Goal: Task Accomplishment & Management: Complete application form

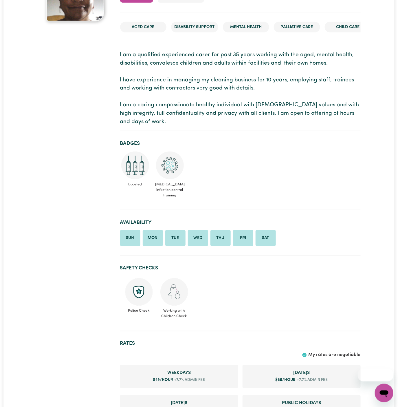
scroll to position [212, 0]
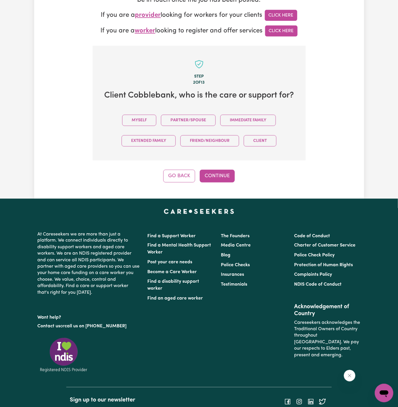
scroll to position [157, 0]
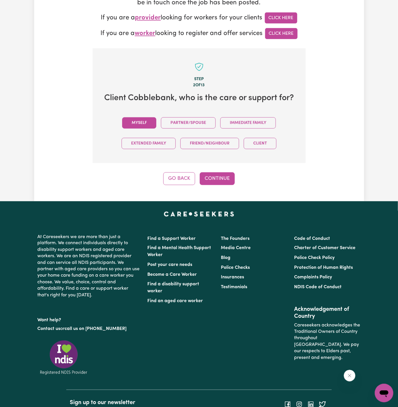
click at [149, 122] on button "Myself" at bounding box center [139, 122] width 34 height 11
click at [228, 174] on button "Continue" at bounding box center [217, 178] width 35 height 13
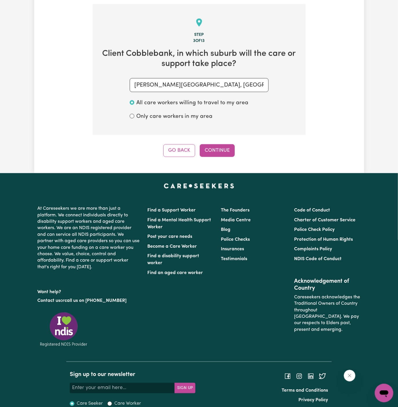
scroll to position [205, 0]
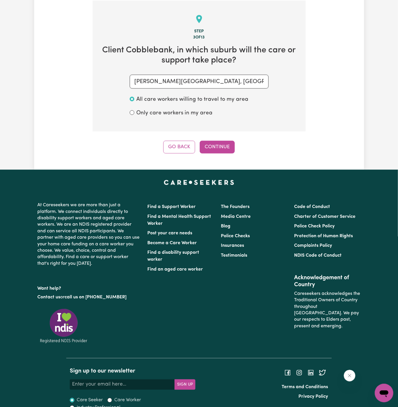
click at [226, 150] on button "Continue" at bounding box center [217, 147] width 35 height 13
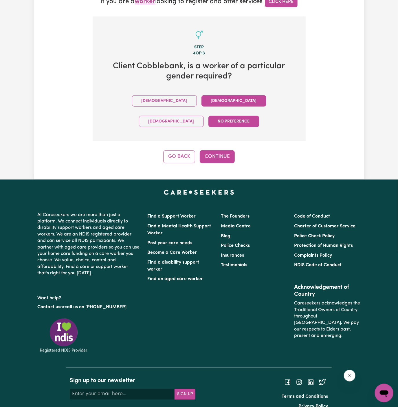
click at [201, 101] on button "Female" at bounding box center [233, 100] width 65 height 11
click at [212, 150] on button "Continue" at bounding box center [217, 156] width 35 height 13
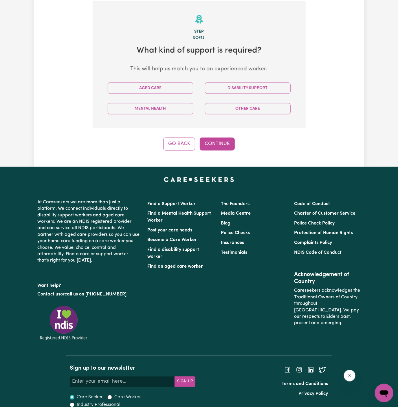
scroll to position [205, 0]
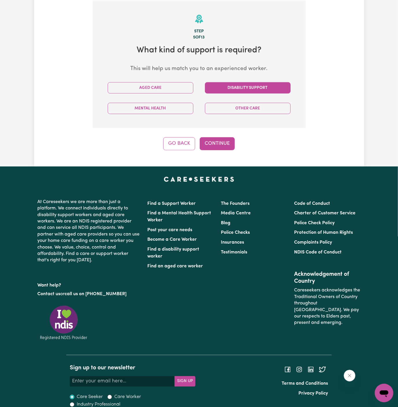
click at [245, 89] on button "Disability Support" at bounding box center [248, 87] width 86 height 11
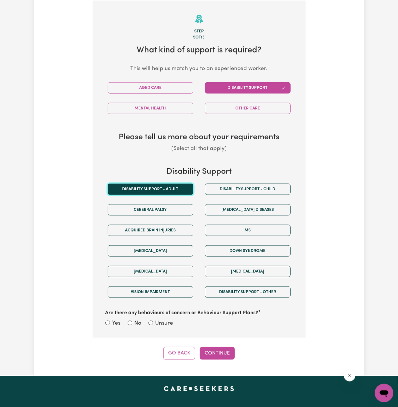
click at [168, 185] on button "Disability support - Adult" at bounding box center [151, 188] width 86 height 11
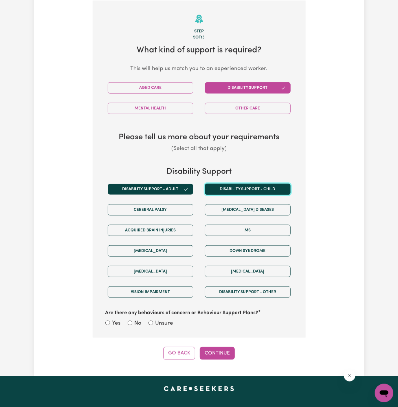
click at [255, 187] on button "Disability support - Child" at bounding box center [248, 188] width 86 height 11
click at [152, 319] on div "Unsure" at bounding box center [160, 323] width 25 height 8
click at [151, 321] on input "Unsure" at bounding box center [150, 322] width 5 height 5
radio input "true"
click at [221, 347] on button "Continue" at bounding box center [217, 353] width 35 height 13
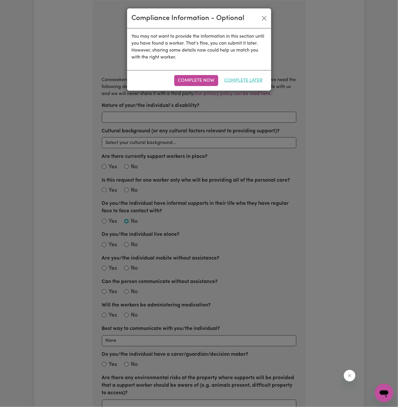
click at [247, 76] on button "Complete Later" at bounding box center [243, 80] width 46 height 11
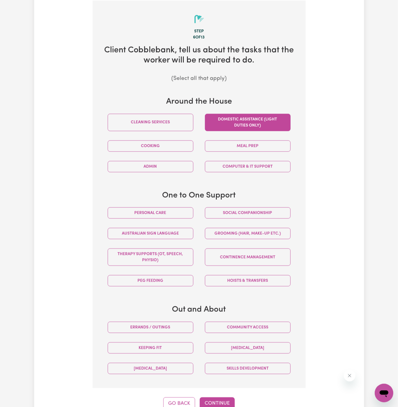
click at [239, 125] on button "Domestic assistance (light duties only)" at bounding box center [248, 122] width 86 height 17
click at [182, 211] on button "Personal care" at bounding box center [151, 212] width 86 height 11
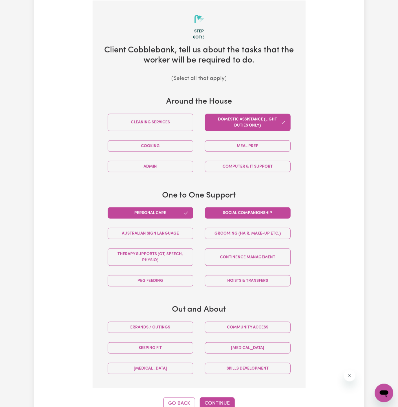
click at [222, 211] on button "Social companionship" at bounding box center [248, 212] width 86 height 11
click at [241, 327] on button "Community access" at bounding box center [248, 326] width 86 height 11
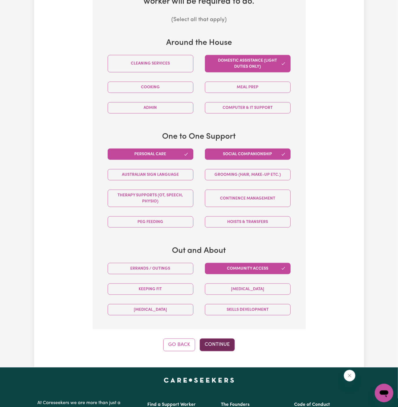
click at [224, 341] on button "Continue" at bounding box center [217, 344] width 35 height 13
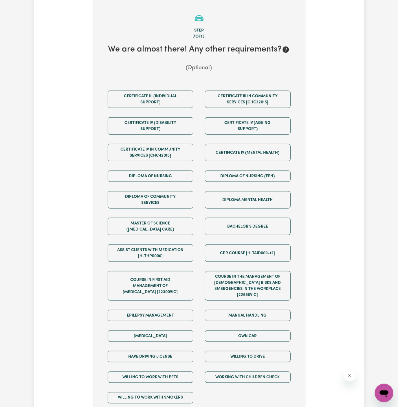
scroll to position [205, 0]
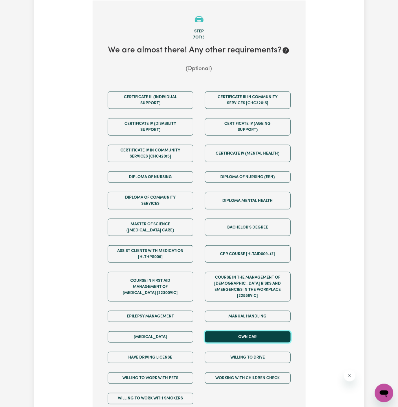
click at [241, 331] on button "Own Car" at bounding box center [248, 336] width 86 height 11
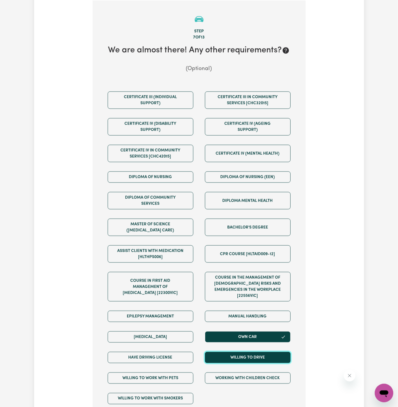
click at [243, 352] on button "Willing to drive" at bounding box center [248, 357] width 86 height 11
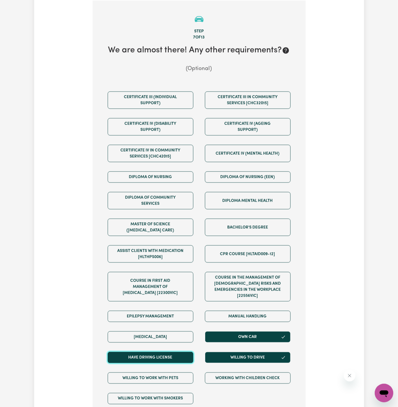
click at [192, 352] on button "Have driving license" at bounding box center [151, 357] width 86 height 11
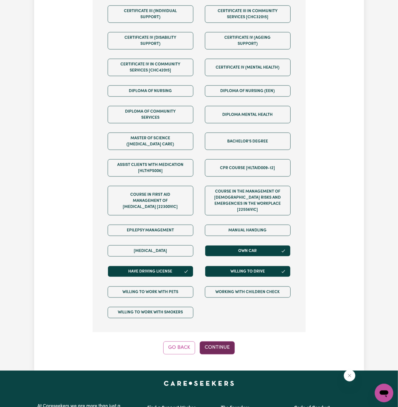
click at [217, 341] on button "Continue" at bounding box center [217, 347] width 35 height 13
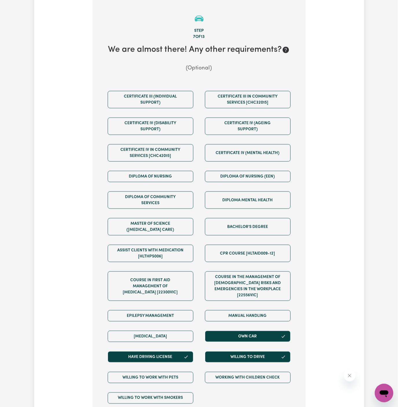
scroll to position [205, 0]
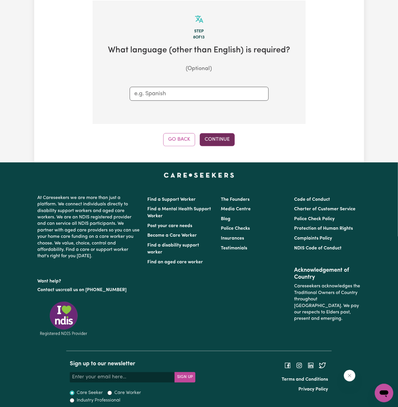
click at [225, 134] on button "Continue" at bounding box center [217, 139] width 35 height 13
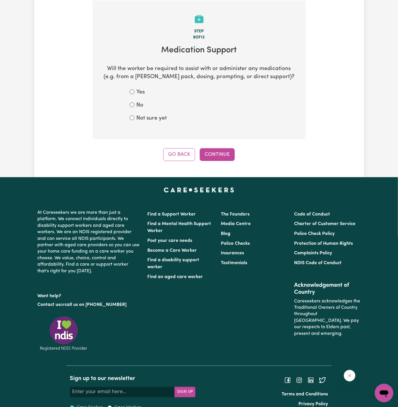
click at [152, 116] on label "Not sure yet" at bounding box center [152, 118] width 30 height 8
click at [134, 116] on input "Not sure yet" at bounding box center [132, 117] width 5 height 5
radio input "true"
click at [224, 159] on button "Continue" at bounding box center [217, 154] width 35 height 13
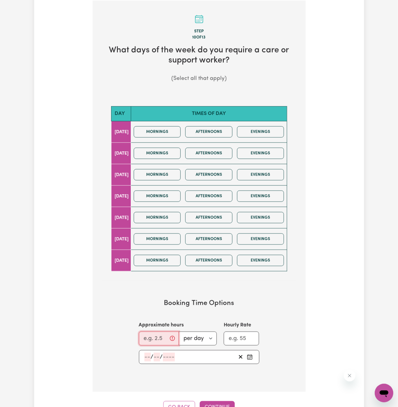
click at [149, 336] on input "Approximate hours" at bounding box center [159, 338] width 40 height 14
click at [162, 139] on div "Mornings Afternoons Evenings" at bounding box center [208, 132] width 155 height 21
click at [162, 133] on button "Mornings" at bounding box center [157, 131] width 47 height 11
click at [161, 333] on input "Approximate hours" at bounding box center [159, 338] width 40 height 14
type input "1"
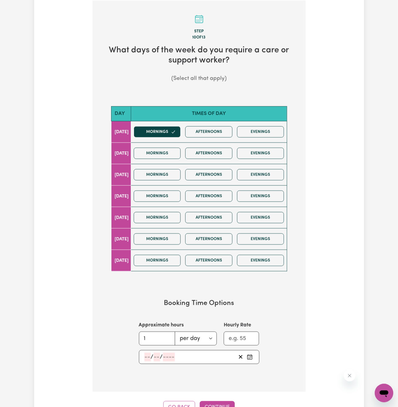
click at [147, 352] on input "number" at bounding box center [147, 356] width 6 height 9
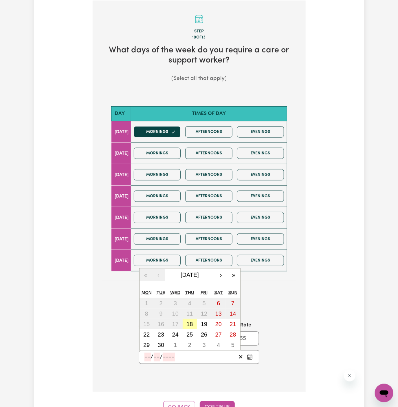
click at [186, 321] on abbr "18" at bounding box center [189, 324] width 6 height 6
type input "2025-09-18"
type input "18"
type input "9"
type input "2025"
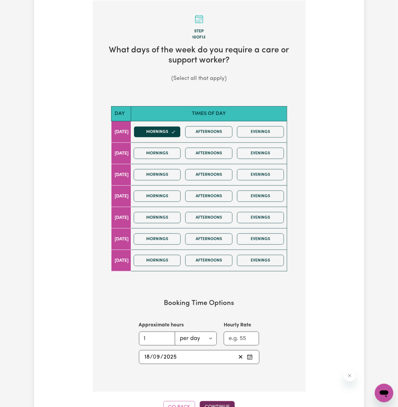
click at [217, 402] on button "Continue" at bounding box center [217, 407] width 35 height 13
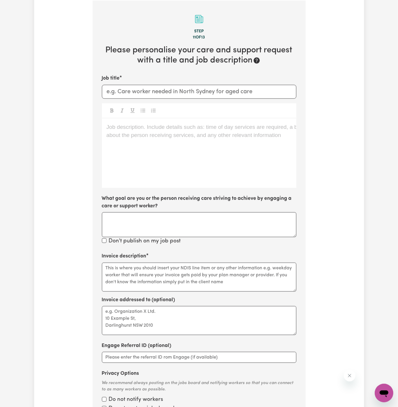
click at [152, 120] on div "Job description. Include details such as: time of day services are required, a …" at bounding box center [199, 152] width 194 height 69
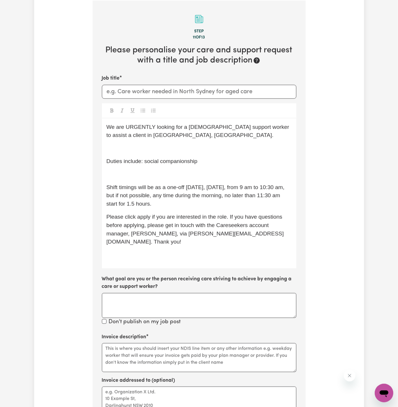
click at [149, 175] on p "﻿" at bounding box center [198, 174] width 185 height 8
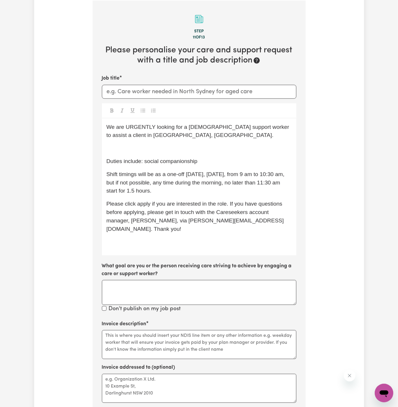
drag, startPoint x: 148, startPoint y: 173, endPoint x: 181, endPoint y: 193, distance: 38.7
click at [181, 193] on p "Shift timings will be as a one-off tomorrow, Friday 19/09, from 9 am to 10:30 a…" at bounding box center [198, 182] width 185 height 25
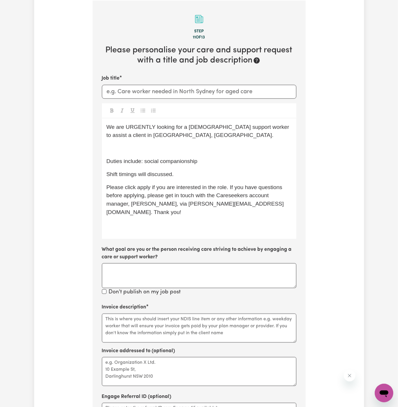
click at [150, 152] on div "We are URGENTLY looking for a female support worker to assist a client in Quake…" at bounding box center [199, 178] width 194 height 120
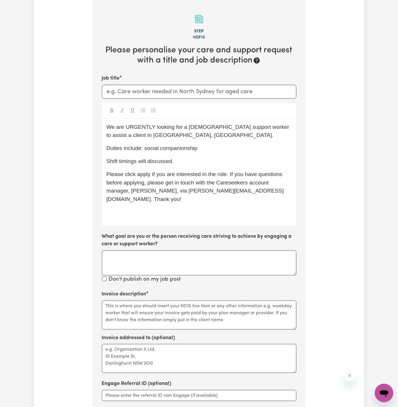
click at [214, 144] on p "Duties include: social companionship" at bounding box center [198, 148] width 185 height 8
drag, startPoint x: 146, startPoint y: 148, endPoint x: 199, endPoint y: 147, distance: 53.3
click at [199, 147] on p "Duties include: social companionship" at bounding box center [198, 148] width 185 height 8
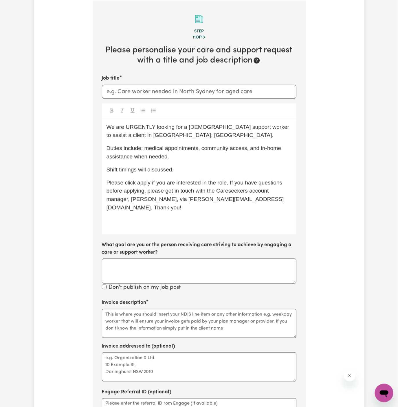
click at [145, 148] on span "Duties include: medical appointments, community access, and in-home assistance …" at bounding box center [194, 152] width 176 height 14
click at [248, 149] on span "Duties include: community access (medical appointments, community access, and i…" at bounding box center [192, 152] width 172 height 14
drag, startPoint x: 254, startPoint y: 148, endPoint x: 124, endPoint y: 158, distance: 130.3
click at [124, 158] on span "Duties include: community access (medical appointments), community access, and …" at bounding box center [193, 152] width 174 height 14
click at [272, 158] on p "Duties include: community access (medical appointments), and in-home assistance…" at bounding box center [198, 152] width 185 height 17
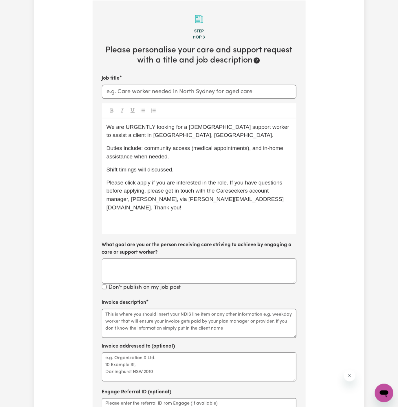
click at [212, 168] on p "Shift timings will discussed." at bounding box center [198, 170] width 185 height 8
click at [242, 147] on span "Duties include: community access (medical appointments), and in-home assistance…" at bounding box center [195, 152] width 178 height 14
click at [254, 166] on p "Shift timings will discussed." at bounding box center [198, 170] width 185 height 8
click at [188, 169] on p "Shift timings will be discussed." at bounding box center [198, 170] width 185 height 8
click at [196, 155] on p "Duties include: community access (medical appointments) and in-home assistance …" at bounding box center [198, 152] width 185 height 17
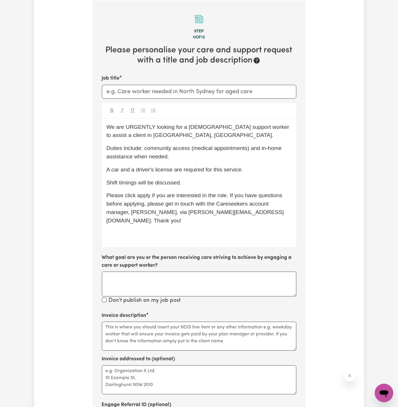
click at [146, 124] on span "We are URGENTLY looking for a female support worker to assist a client in Quake…" at bounding box center [198, 131] width 184 height 14
drag, startPoint x: 260, startPoint y: 128, endPoint x: 273, endPoint y: 135, distance: 14.6
click at [273, 135] on p "We are looking for a female support worker to assist a client in Quakers Hill, …" at bounding box center [198, 131] width 185 height 17
click at [155, 128] on span "We are looking for a female support worker to assist a client in Cobblebank, VI…" at bounding box center [196, 131] width 180 height 14
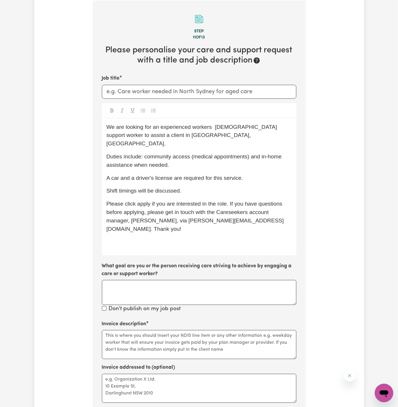
click at [198, 128] on span "We are looking for an experienced workers female support worker to assist a cli…" at bounding box center [192, 135] width 172 height 23
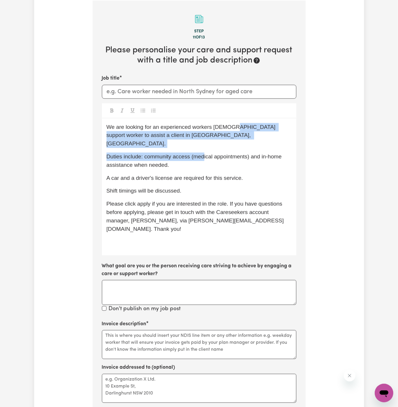
drag, startPoint x: 231, startPoint y: 127, endPoint x: 204, endPoint y: 150, distance: 35.5
click at [204, 150] on div "We are looking for an experienced workers female support worker to assist a cli…" at bounding box center [199, 186] width 194 height 137
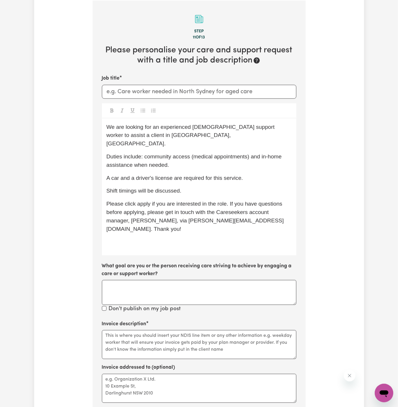
click at [200, 187] on p "Shift timings will be discussed." at bounding box center [198, 191] width 185 height 8
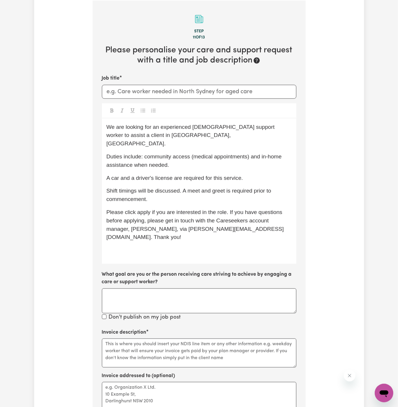
click at [143, 209] on span "Please click apply if you are interested in the role. If you have questions bef…" at bounding box center [194, 224] width 177 height 31
click at [267, 188] on span "Shift timings will be discussed. A meet and greet is required prior to commence…" at bounding box center [189, 195] width 166 height 14
click at [180, 188] on span "Shift timings will be discussed. A meet and greet is required before commenceme…" at bounding box center [188, 195] width 165 height 14
click at [308, 213] on div "Tell us your care and support requirements Welcome to Careseekers. We are excit…" at bounding box center [199, 177] width 220 height 693
click at [201, 187] on p "Shift timings will be discussed, but should be willing to support ad hoc or on …" at bounding box center [198, 195] width 185 height 17
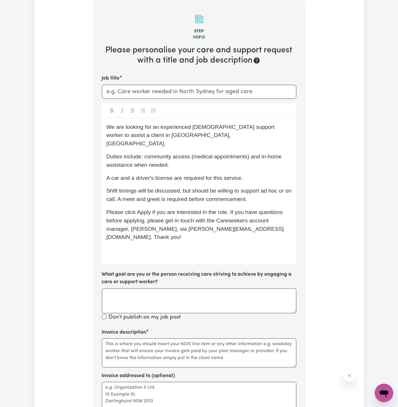
click at [200, 188] on span "Shift timings will be discussed, but should be willing to support ad hoc or on …" at bounding box center [199, 195] width 187 height 14
click at [192, 188] on span "Shift timings will be discussed, but you should be willing to support ad hoc or…" at bounding box center [197, 195] width 183 height 14
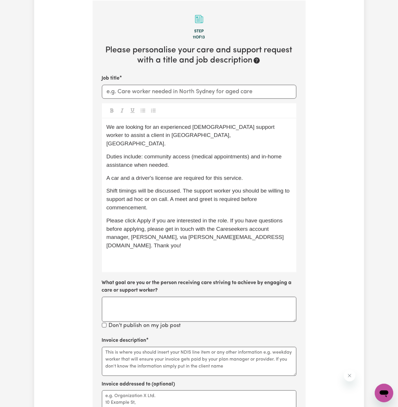
click at [240, 188] on span "Shift timings will be discussed. The support worker you should be willing to su…" at bounding box center [198, 199] width 185 height 23
click at [169, 193] on span "Shift timings will be discussed. The support worker should be willing to suppor…" at bounding box center [193, 199] width 174 height 23
click at [225, 200] on p "Shift timings will be discussed. The support worker should be willing to suppor…" at bounding box center [198, 199] width 185 height 25
click at [230, 191] on span "Shift timings will be discussed. The support worker should be willing to suppor…" at bounding box center [193, 199] width 174 height 23
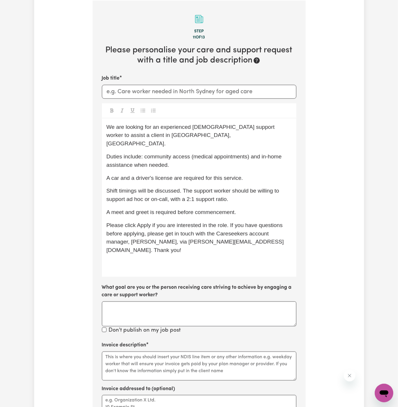
click at [234, 209] on span "A meet and greet is required before commencement." at bounding box center [171, 212] width 130 height 6
click at [223, 88] on input "Job title" at bounding box center [199, 92] width 194 height 14
drag, startPoint x: 154, startPoint y: 135, endPoint x: 114, endPoint y: 135, distance: 39.6
click at [114, 135] on span "We are looking for an experienced female support worker to assist a client in C…" at bounding box center [191, 135] width 170 height 23
copy span "Cobblebank, VIC"
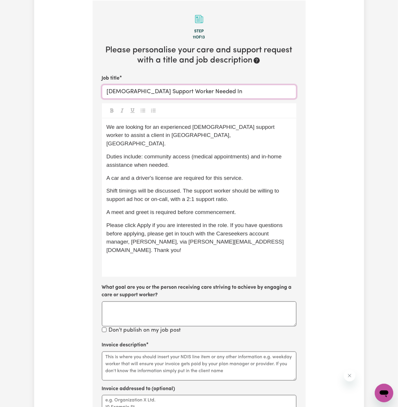
click at [242, 90] on input "Female Support Worker Needed In" at bounding box center [199, 92] width 194 height 14
paste input "Cobblebank, VIC"
drag, startPoint x: 199, startPoint y: 90, endPoint x: 258, endPoint y: 89, distance: 58.7
click at [258, 89] on input "Female Support Worker Needed In Cobblebank, VIC" at bounding box center [199, 92] width 194 height 14
type input "Female Support Worker Needed In Cobblebank, VIC"
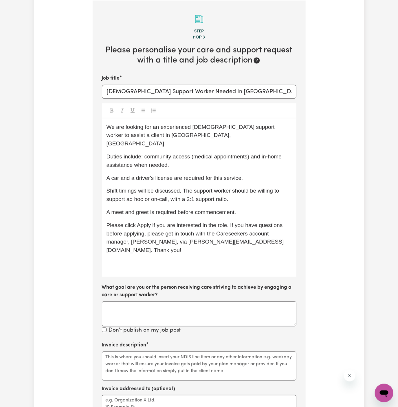
click at [134, 258] on div "We are looking for an experienced female support worker to assist a client in C…" at bounding box center [199, 197] width 194 height 158
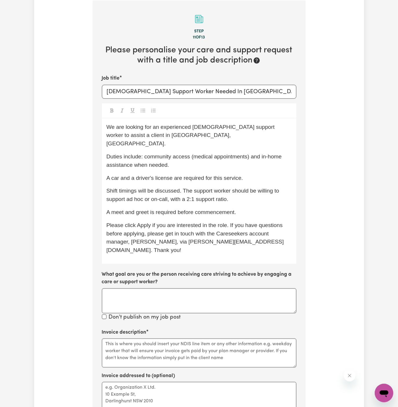
click at [192, 177] on div "We are looking for an experienced female support worker to assist a client in C…" at bounding box center [199, 190] width 194 height 145
drag, startPoint x: 144, startPoint y: 149, endPoint x: 189, endPoint y: 147, distance: 44.9
click at [189, 153] on span "Duties include: community access (medical appointments) and in-home assistance …" at bounding box center [194, 160] width 177 height 14
copy span "community access"
click at [150, 338] on textarea "Invoice description" at bounding box center [199, 352] width 194 height 29
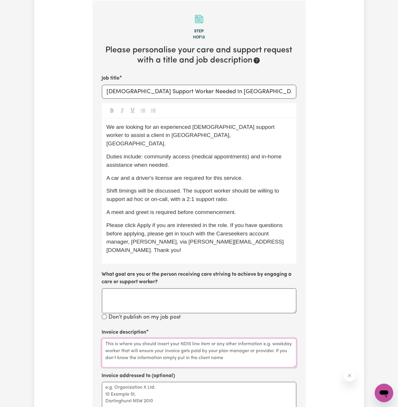
paste textarea "community access"
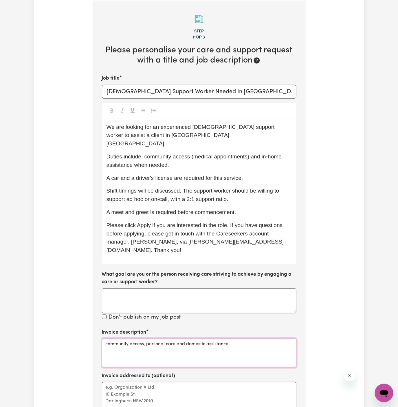
type textarea "community access, personal care and domestic assistance"
click at [134, 382] on textarea "Invoice addressed to (optional)" at bounding box center [199, 396] width 194 height 29
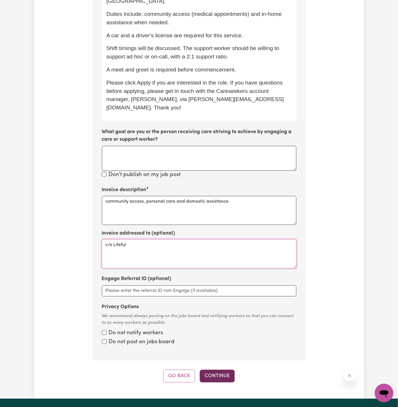
type textarea "c/o Lifeful"
click at [218, 370] on button "Continue" at bounding box center [217, 376] width 35 height 13
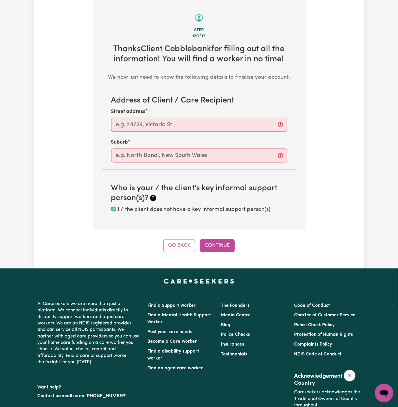
scroll to position [205, 0]
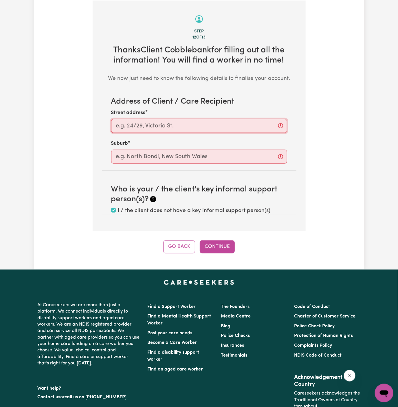
click at [224, 126] on input "Street address" at bounding box center [199, 126] width 176 height 14
click at [172, 124] on input "Street address" at bounding box center [199, 126] width 176 height 14
paste input "Cobblebank"
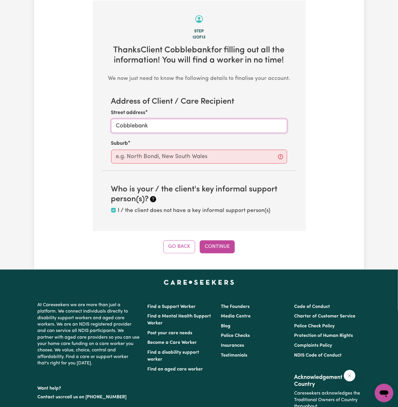
type input "Cobblebank"
click at [170, 151] on input "text" at bounding box center [199, 157] width 176 height 14
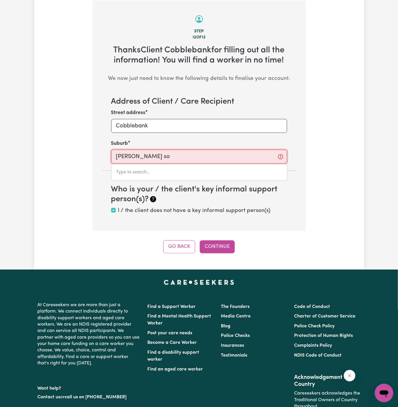
type input "Melton sou"
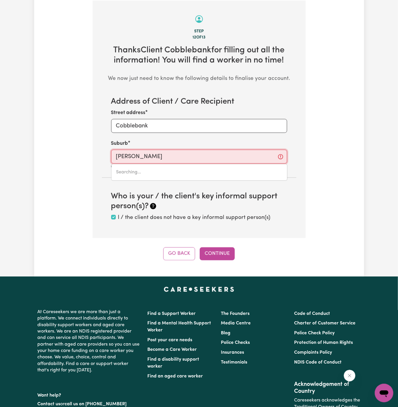
type input "Melton souTH, Victoria, 3338"
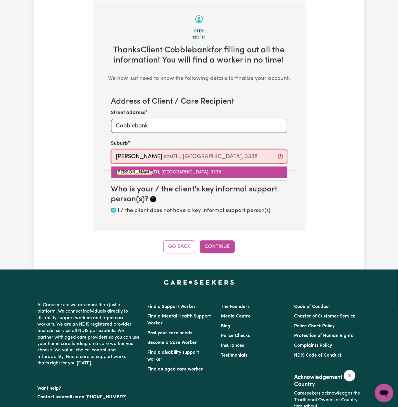
click at [168, 173] on span "MELTON SOU TH, Victoria, 3338" at bounding box center [168, 172] width 105 height 5
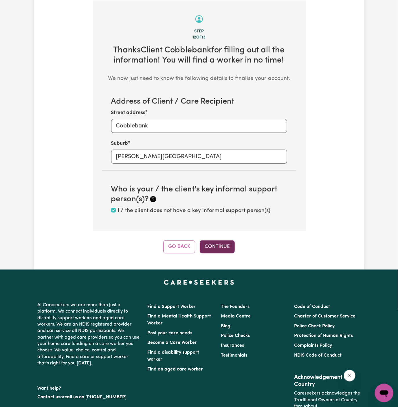
click at [223, 245] on button "Continue" at bounding box center [217, 246] width 35 height 13
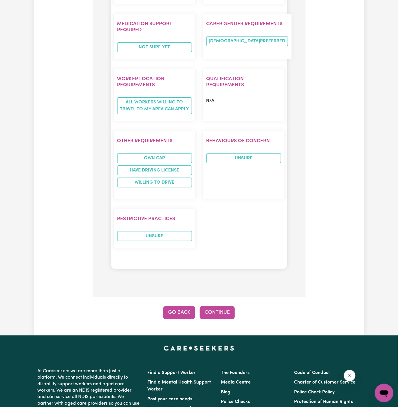
click at [183, 306] on button "Go Back" at bounding box center [179, 312] width 32 height 13
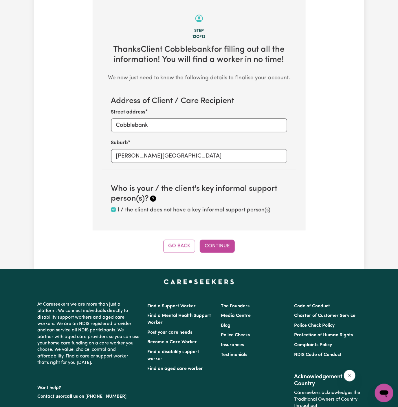
scroll to position [205, 0]
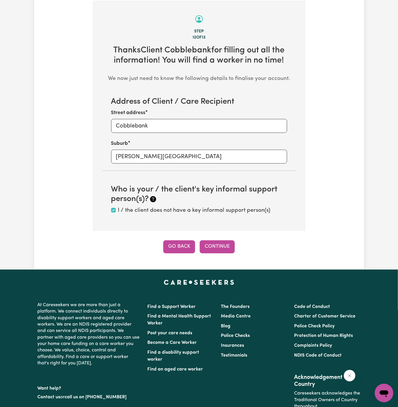
click at [183, 244] on button "Go Back" at bounding box center [179, 246] width 32 height 13
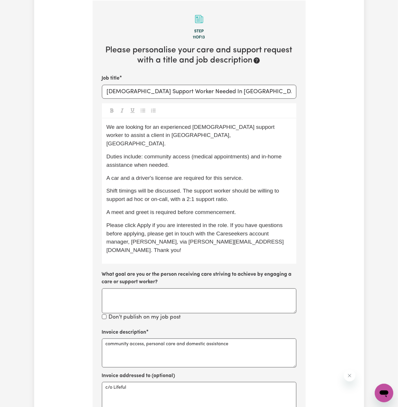
click at [273, 126] on span "We are looking for an experienced female support worker to assist a client in C…" at bounding box center [191, 135] width 170 height 23
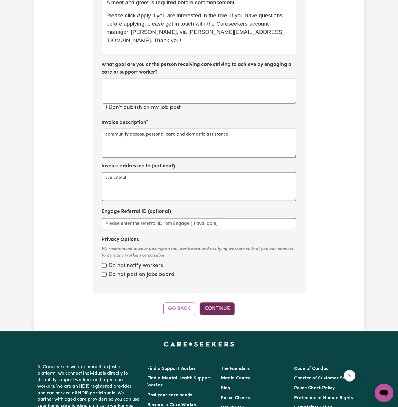
click at [215, 302] on button "Continue" at bounding box center [217, 308] width 35 height 13
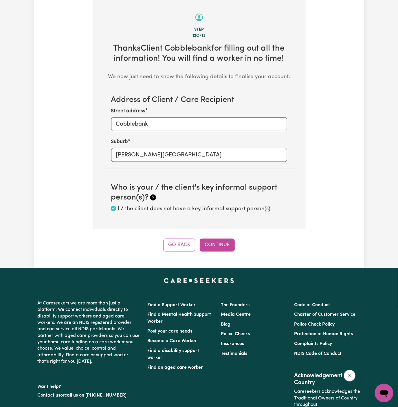
scroll to position [205, 0]
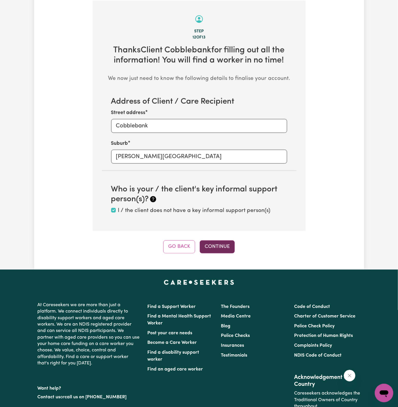
click at [214, 243] on button "Continue" at bounding box center [217, 246] width 35 height 13
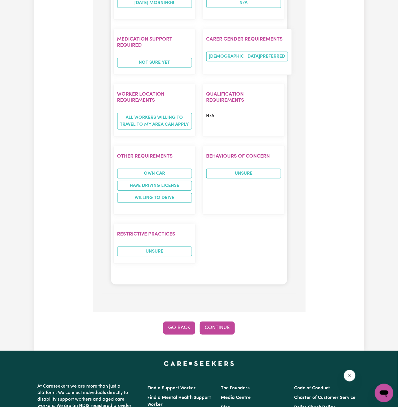
click at [178, 321] on button "Go Back" at bounding box center [179, 327] width 32 height 13
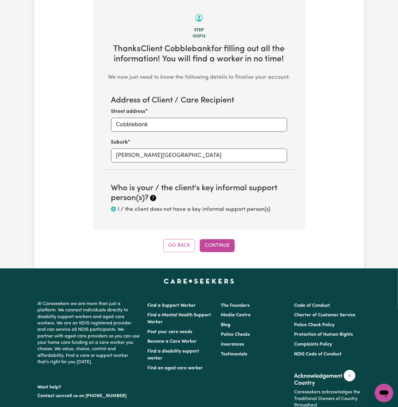
scroll to position [205, 0]
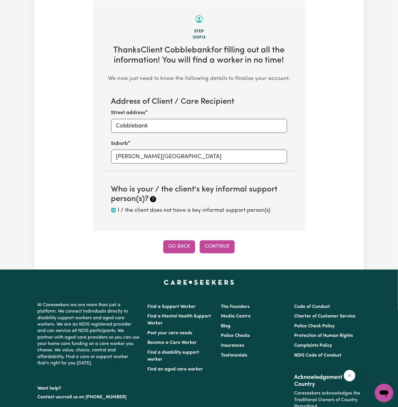
click at [180, 246] on button "Go Back" at bounding box center [179, 246] width 32 height 13
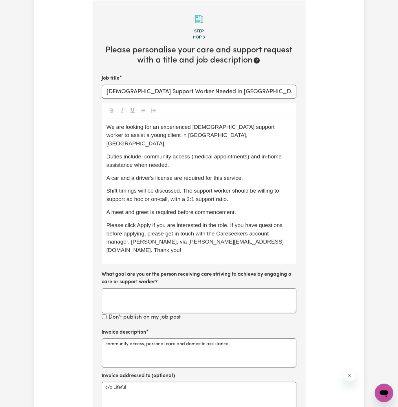
drag, startPoint x: 235, startPoint y: 193, endPoint x: 172, endPoint y: 193, distance: 63.4
click at [172, 193] on p "Shift timings will be discussed. The support worker should be willing to suppor…" at bounding box center [198, 195] width 185 height 17
click at [203, 222] on span "Please click Apply if you are interested in the role. If you have questions bef…" at bounding box center [195, 237] width 178 height 31
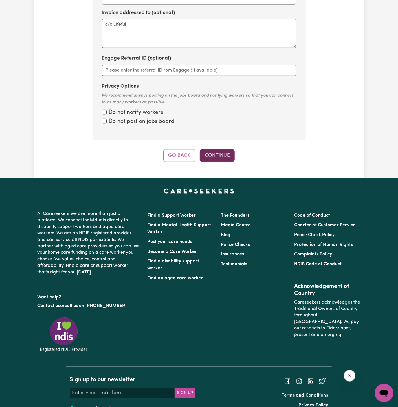
click at [217, 149] on button "Continue" at bounding box center [217, 155] width 35 height 13
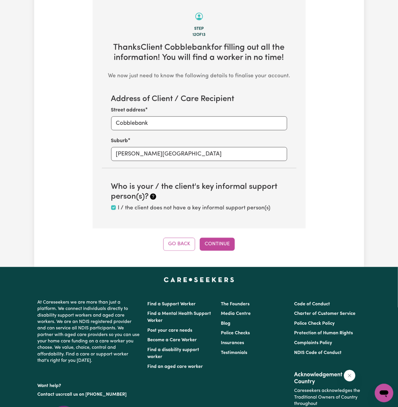
scroll to position [205, 0]
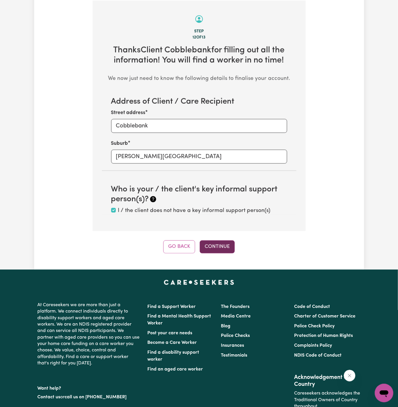
click at [222, 246] on button "Continue" at bounding box center [217, 246] width 35 height 13
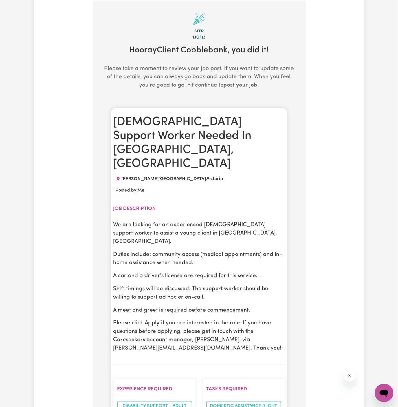
click at [217, 221] on div "We are looking for an experienced female support worker to assist a young clien…" at bounding box center [198, 286] width 171 height 131
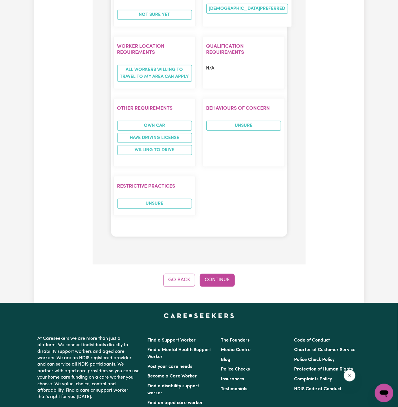
scroll to position [817, 0]
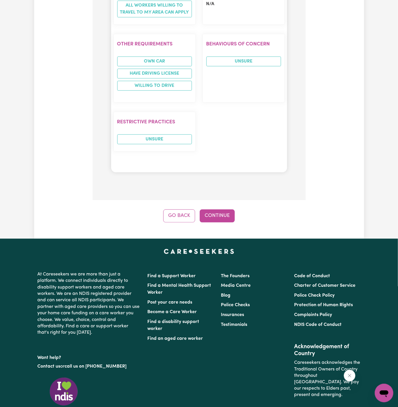
click at [224, 209] on button "Continue" at bounding box center [217, 215] width 35 height 13
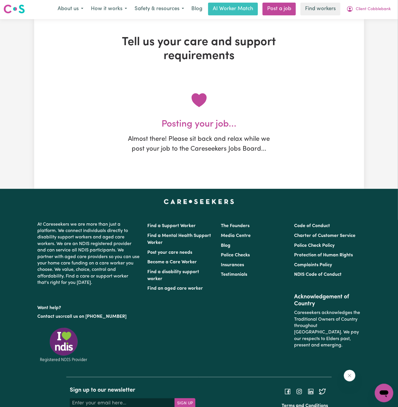
scroll to position [0, 0]
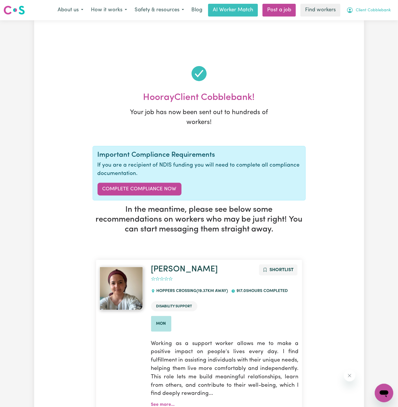
click at [367, 10] on span "Client Cobblebank" at bounding box center [373, 10] width 35 height 6
click at [384, 21] on link "My Dashboard" at bounding box center [371, 22] width 46 height 11
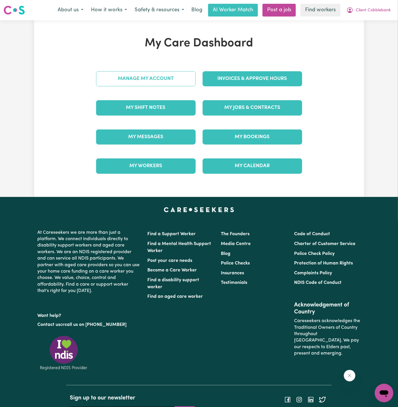
click at [167, 81] on link "Manage My Account" at bounding box center [146, 78] width 100 height 15
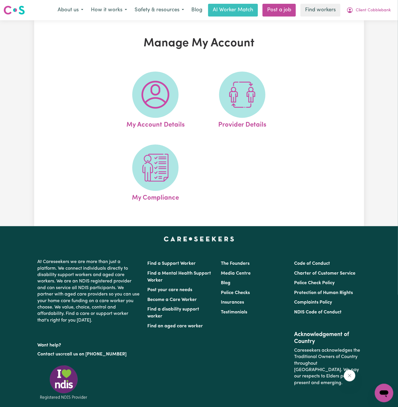
click at [167, 81] on img at bounding box center [155, 95] width 28 height 28
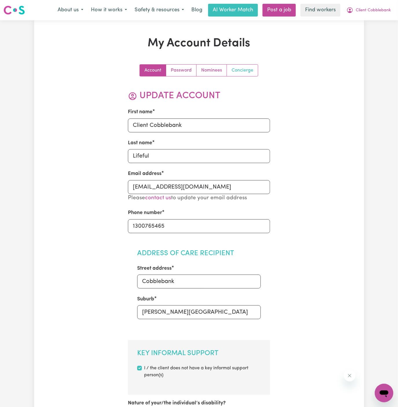
click at [248, 73] on link "Concierge" at bounding box center [242, 71] width 31 height 12
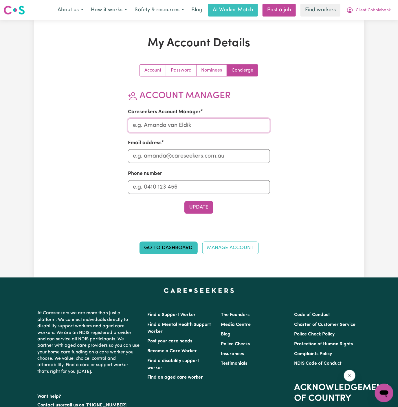
click at [215, 128] on input "Careseekers Account Manager" at bounding box center [199, 125] width 142 height 14
type input "Annie"
click at [208, 155] on input "Email address" at bounding box center [199, 156] width 142 height 14
type input "annie@careseekers.com.au"
click at [212, 196] on section "Account Manager Careseekers Account Manager Annie Email address annie@careseeke…" at bounding box center [199, 151] width 142 height 123
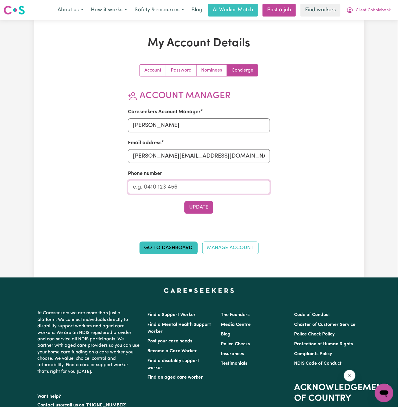
click at [213, 188] on input "Phone number" at bounding box center [199, 187] width 142 height 14
type input "1300765465"
click at [203, 206] on button "Update" at bounding box center [198, 207] width 29 height 13
click at [378, 9] on span "Client Cobblebank" at bounding box center [373, 10] width 35 height 6
click at [378, 19] on link "My Dashboard" at bounding box center [371, 22] width 46 height 11
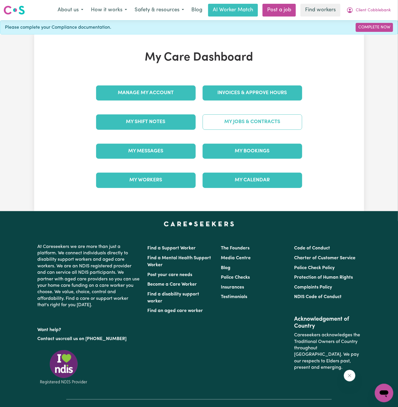
click at [254, 127] on link "My Jobs & Contracts" at bounding box center [253, 121] width 100 height 15
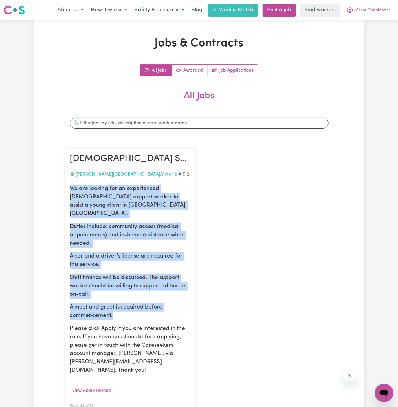
drag, startPoint x: 70, startPoint y: 188, endPoint x: 146, endPoint y: 305, distance: 139.8
click at [146, 305] on div "We are looking for an experienced female support worker to assist a young clien…" at bounding box center [130, 280] width 121 height 190
copy div "We are looking for an experienced female support worker to assist a young clien…"
click at [367, 8] on span "Client Cobblebank" at bounding box center [373, 10] width 35 height 6
click at [367, 22] on link "My Dashboard" at bounding box center [371, 22] width 46 height 11
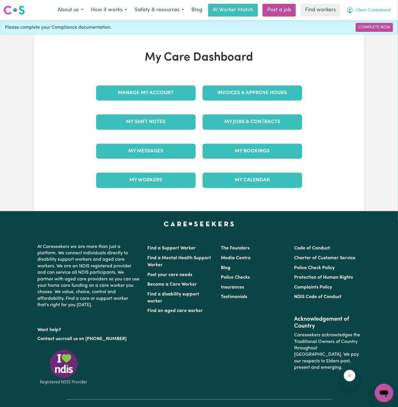
click at [376, 9] on span "Client Cobblebank" at bounding box center [373, 10] width 35 height 6
click at [375, 32] on link "Logout" at bounding box center [371, 33] width 46 height 11
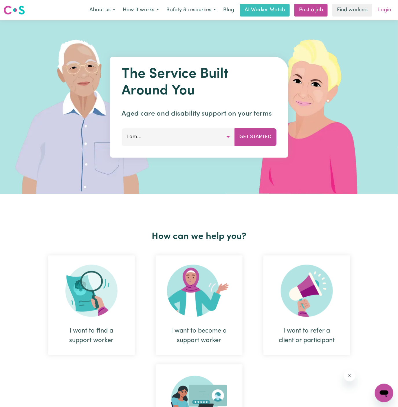
click at [387, 11] on link "Login" at bounding box center [384, 10] width 20 height 13
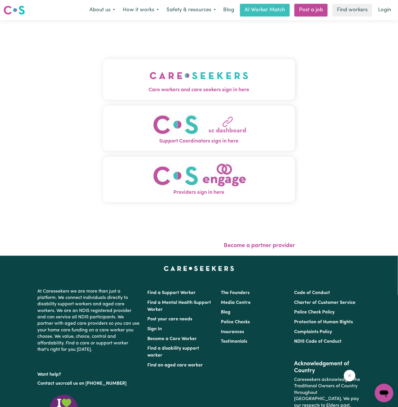
click at [153, 72] on img "Care workers and care seekers sign in here" at bounding box center [199, 75] width 99 height 21
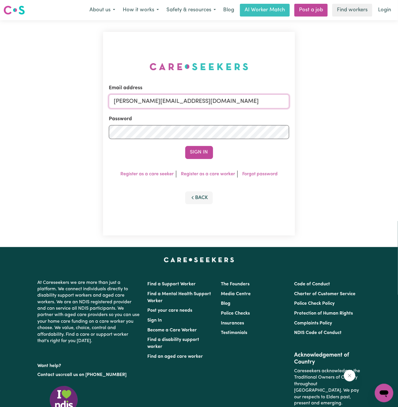
click at [236, 101] on input "dyan@careseekers.com.au" at bounding box center [199, 101] width 181 height 14
drag, startPoint x: 145, startPoint y: 102, endPoint x: 365, endPoint y: 102, distance: 219.6
click at [365, 102] on div "Email address superuser~danielletrevillionYS@careseekers.com.au Password Sign I…" at bounding box center [199, 133] width 398 height 227
type input "superuser~WilliamAnthesYS@careseekers.com.au"
click at [185, 146] on button "Sign In" at bounding box center [199, 152] width 28 height 13
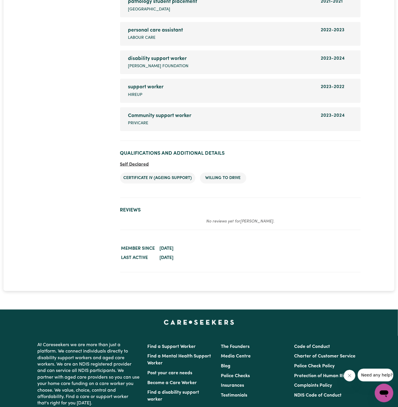
scroll to position [1026, 0]
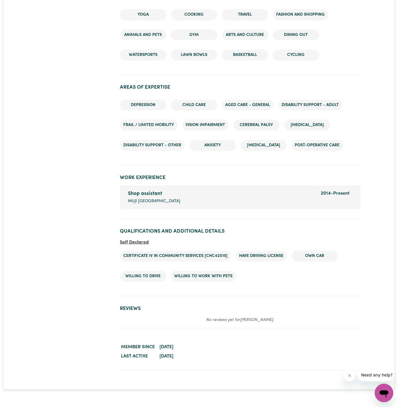
scroll to position [800, 0]
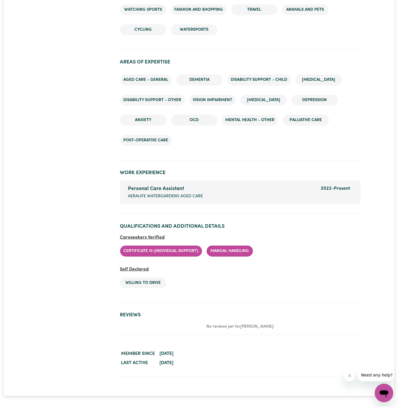
scroll to position [806, 0]
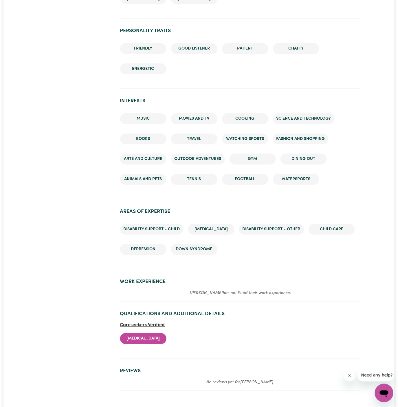
scroll to position [700, 0]
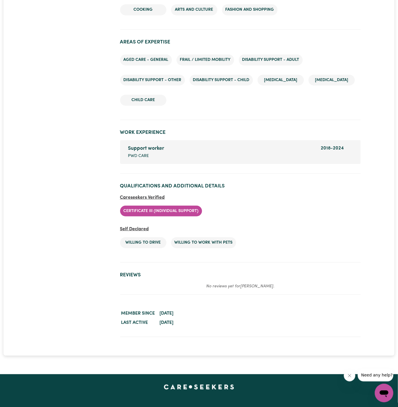
scroll to position [793, 0]
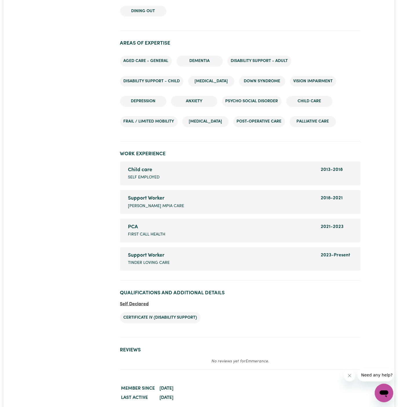
scroll to position [771, 0]
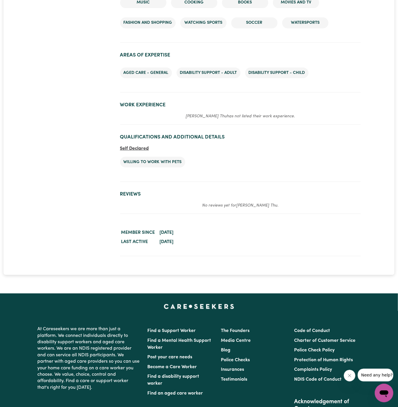
scroll to position [720, 0]
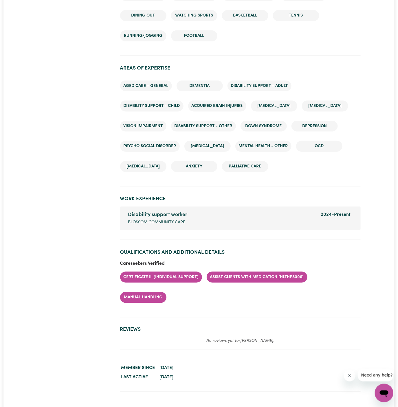
scroll to position [879, 0]
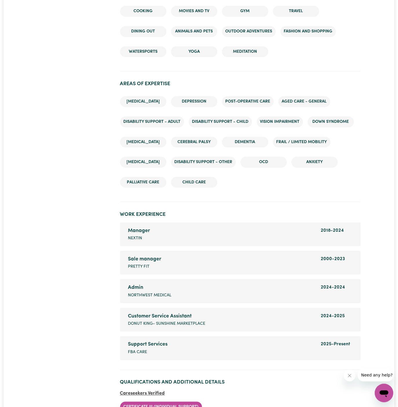
scroll to position [931, 0]
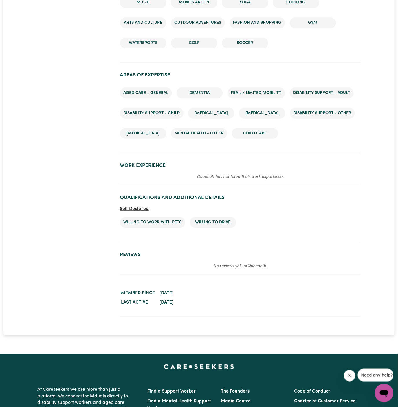
scroll to position [845, 0]
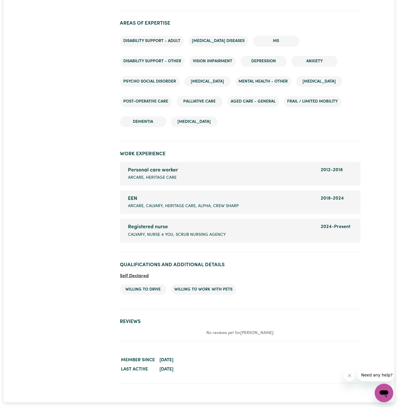
scroll to position [924, 0]
